Goal: Book appointment/travel/reservation

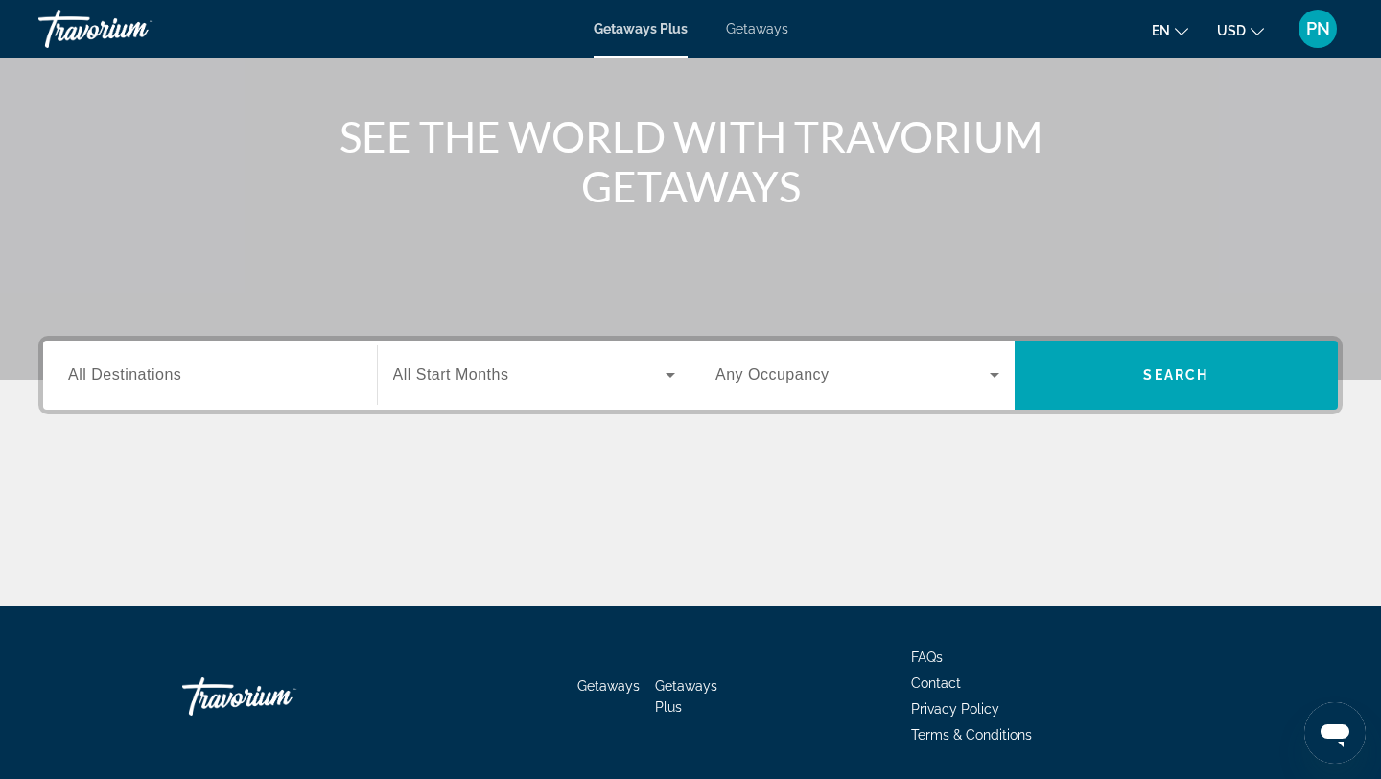
scroll to position [200, 0]
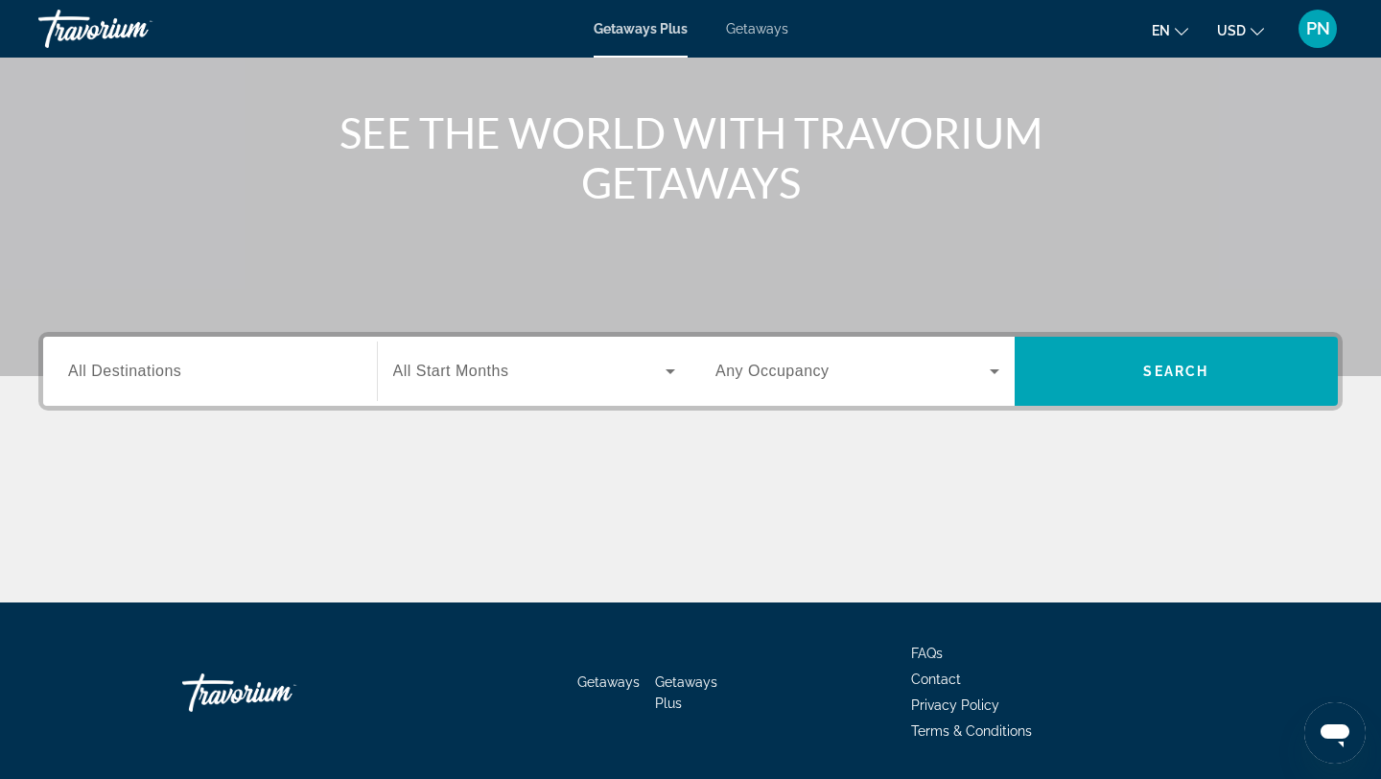
click at [174, 383] on div "Search widget" at bounding box center [210, 371] width 284 height 55
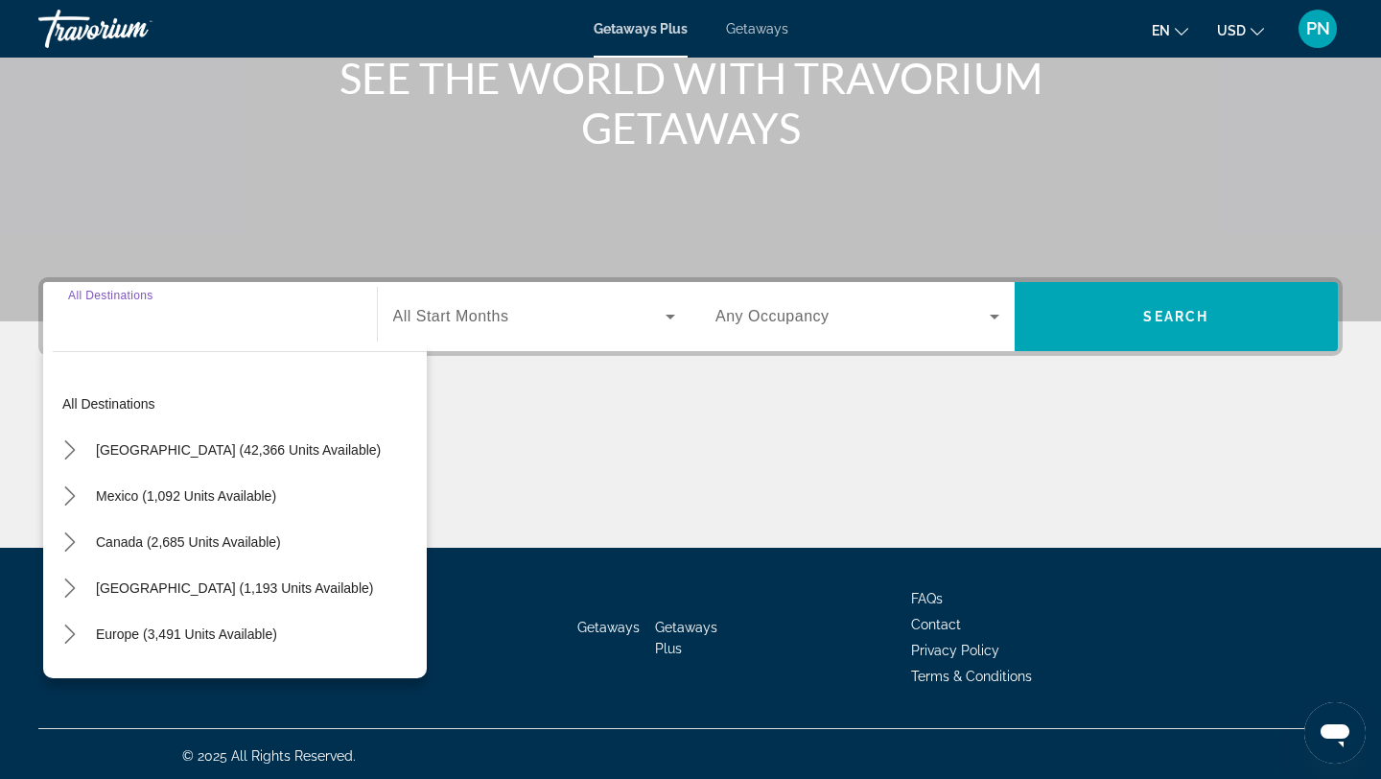
scroll to position [258, 0]
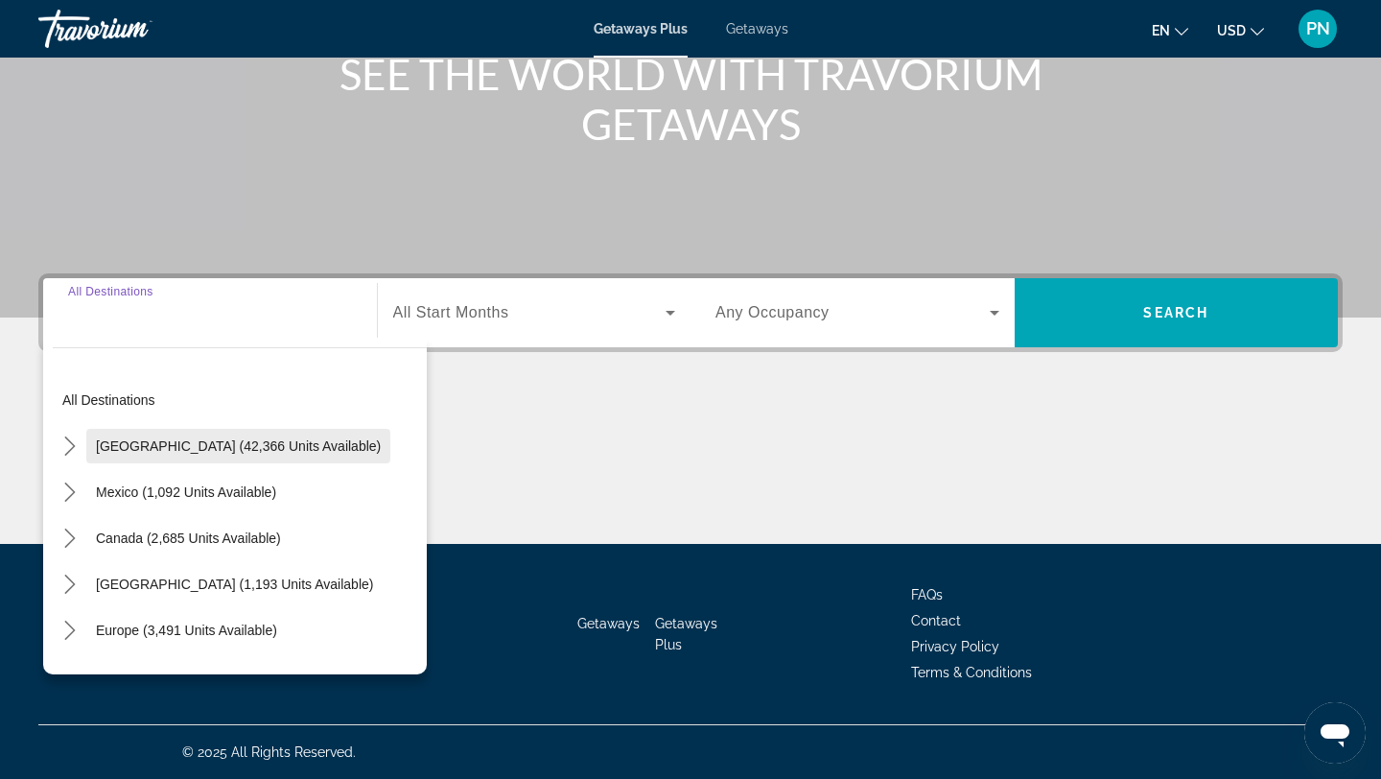
click at [200, 450] on span "[GEOGRAPHIC_DATA] (42,366 units available)" at bounding box center [238, 445] width 285 height 15
type input "**********"
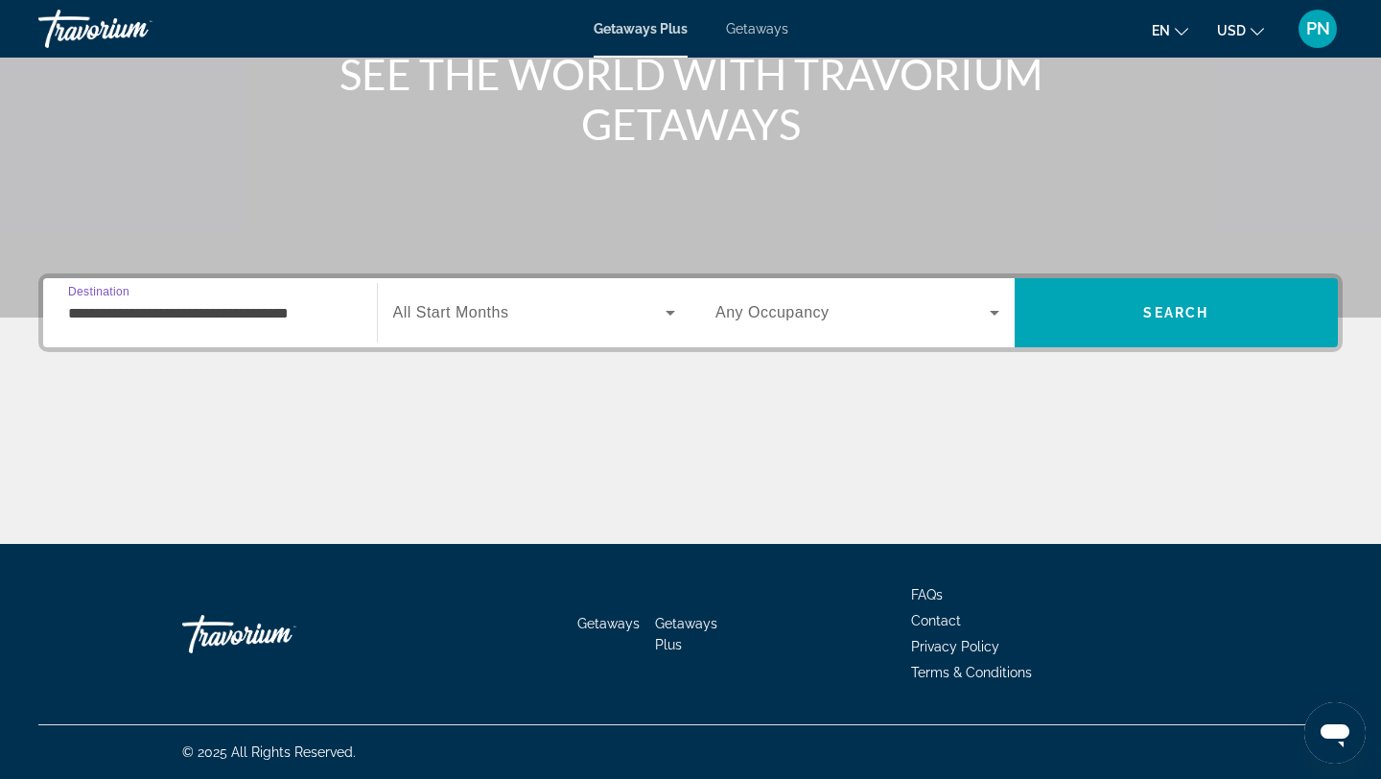
click at [500, 325] on div "Search widget" at bounding box center [534, 313] width 283 height 54
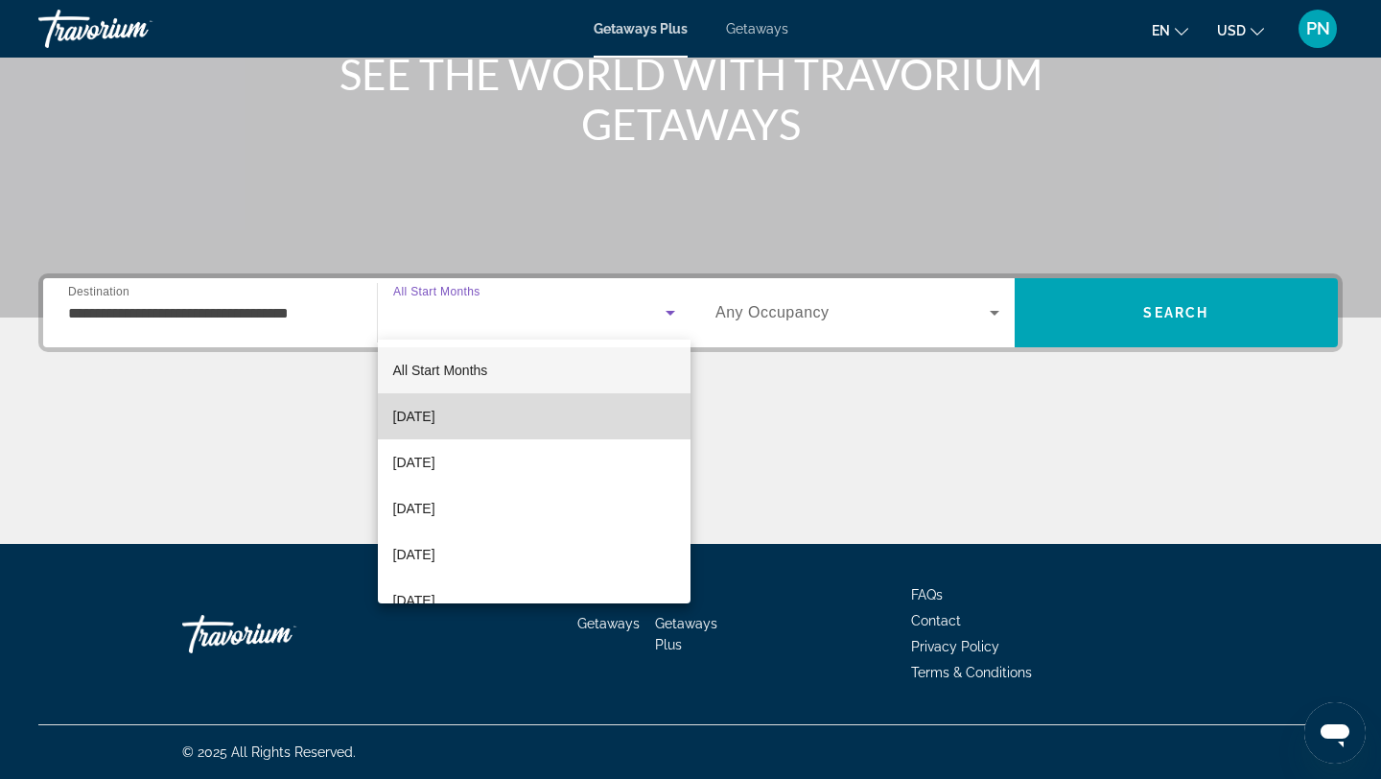
click at [436, 421] on span "[DATE]" at bounding box center [414, 416] width 42 height 23
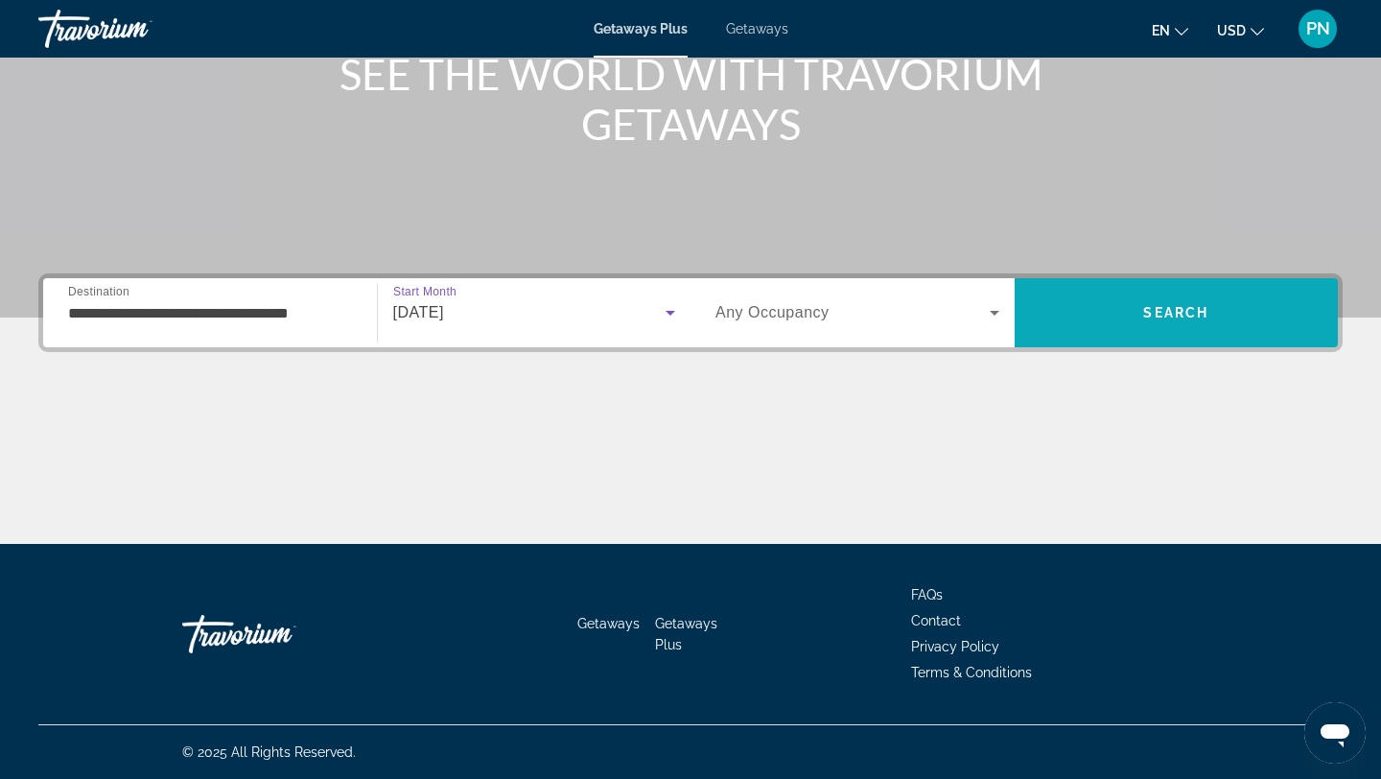
click at [1242, 308] on span "Search" at bounding box center [1177, 313] width 324 height 46
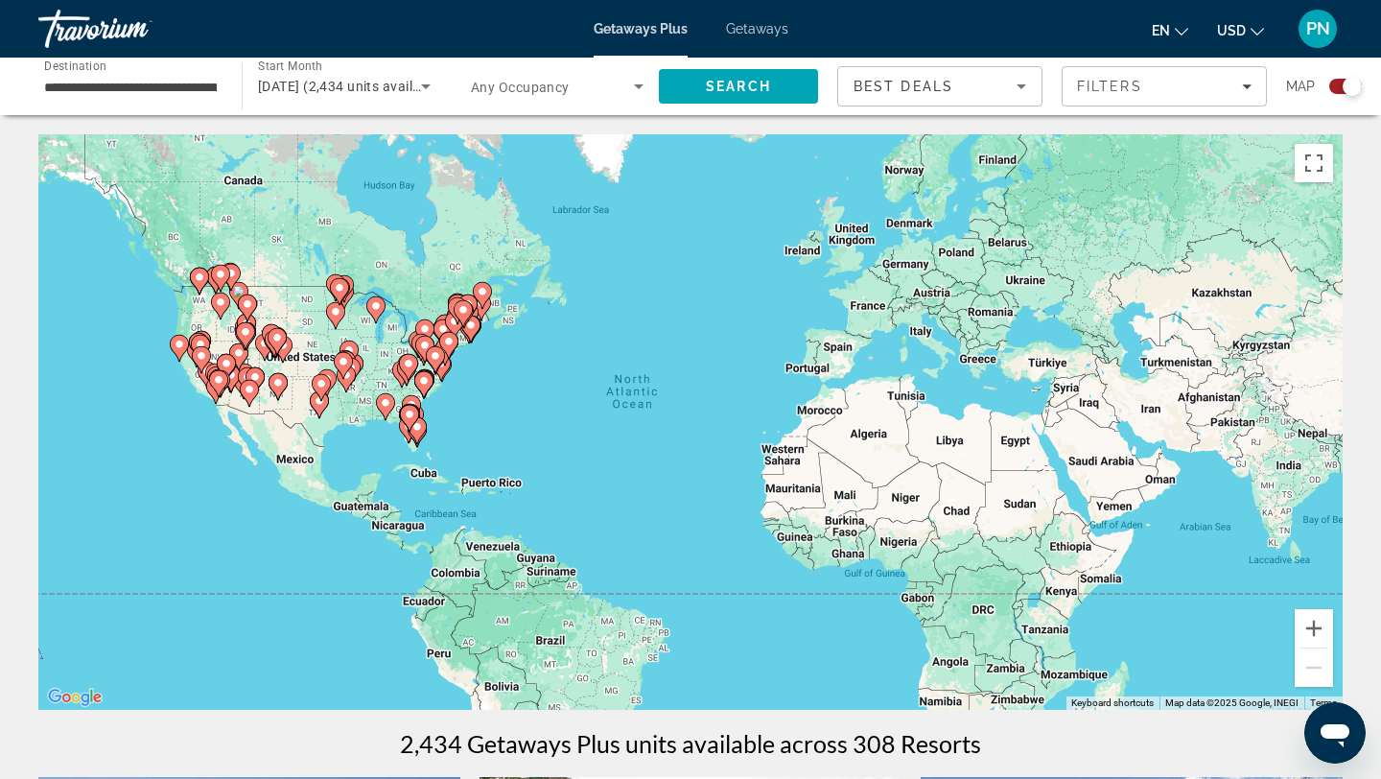
click at [177, 341] on image "Main content" at bounding box center [180, 345] width 12 height 12
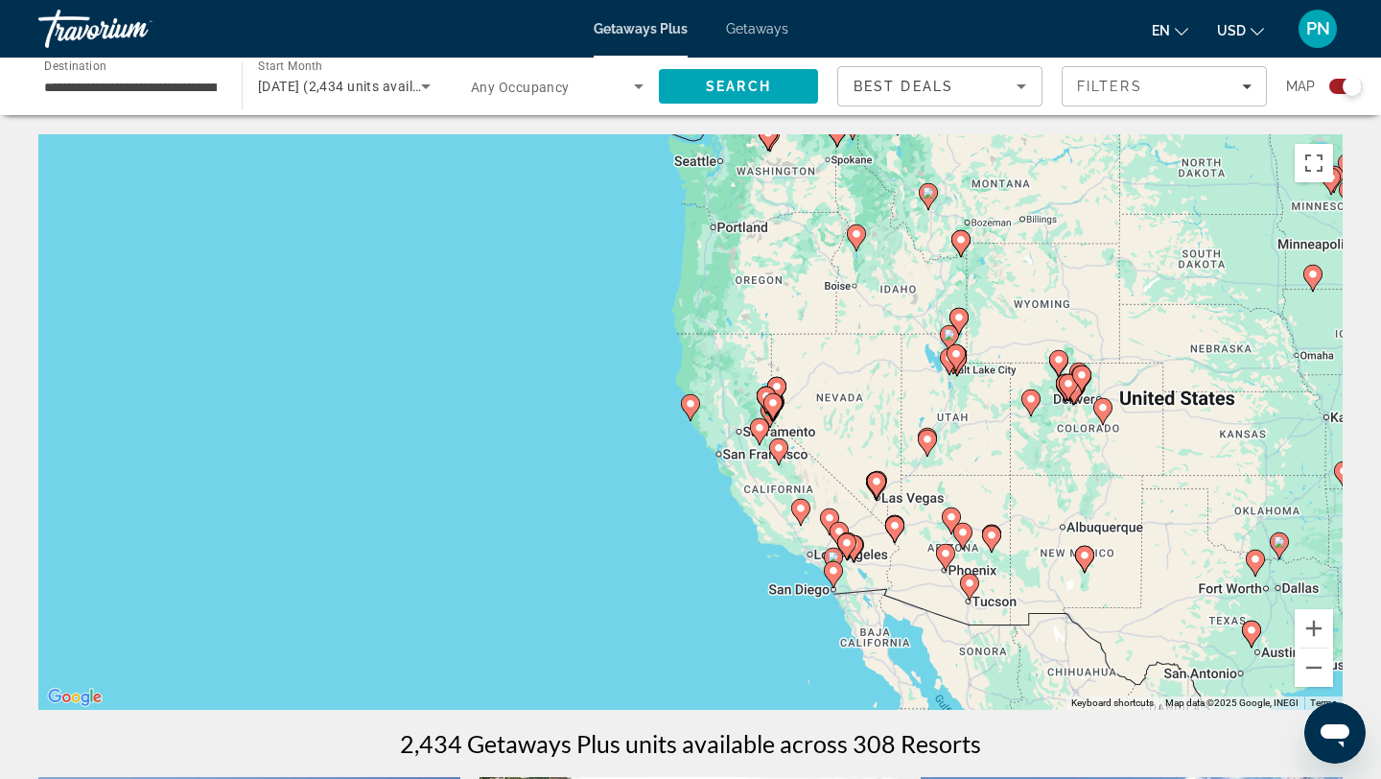
click at [782, 451] on image "Main content" at bounding box center [779, 448] width 12 height 12
type input "**********"
